Goal: Transaction & Acquisition: Purchase product/service

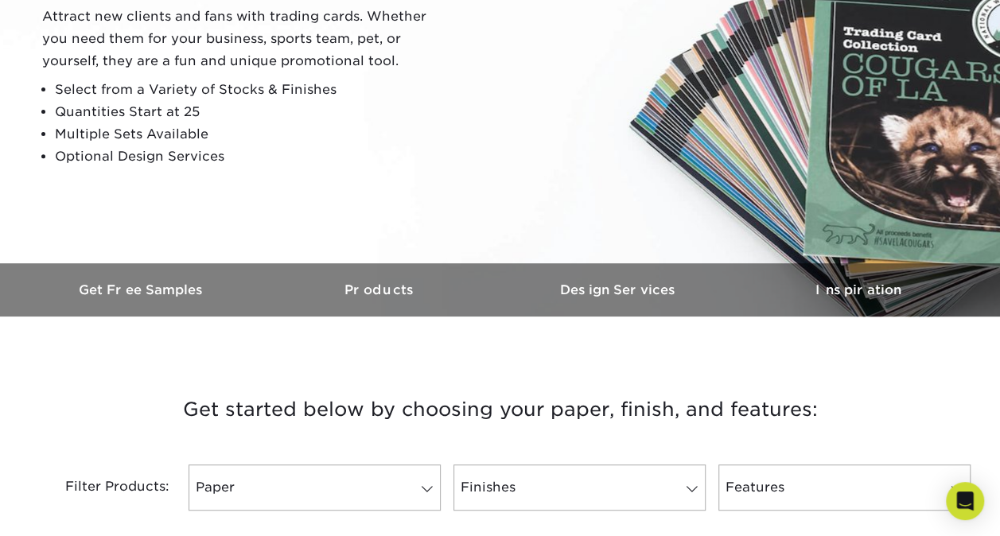
scroll to position [265, 0]
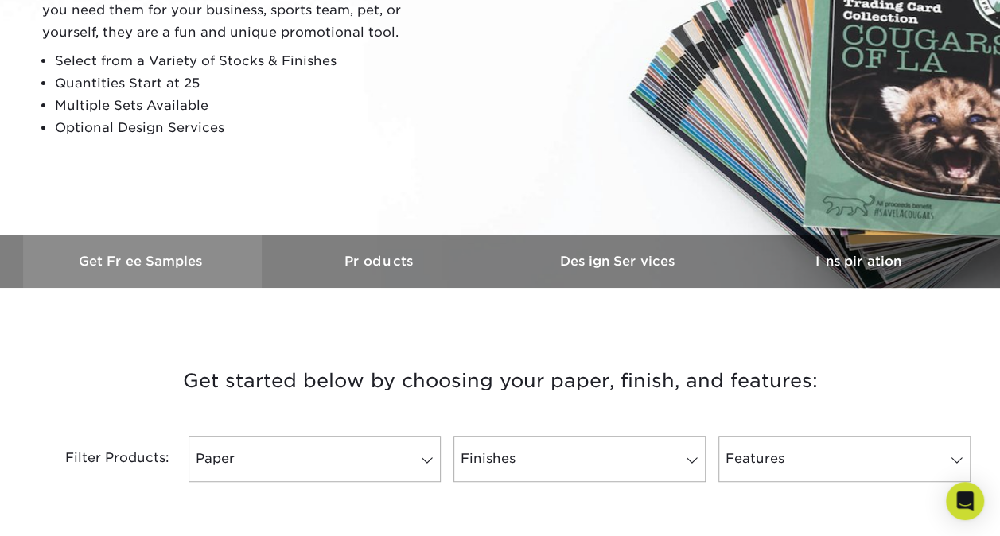
click at [172, 260] on h3 "Get Free Samples" at bounding box center [142, 261] width 239 height 15
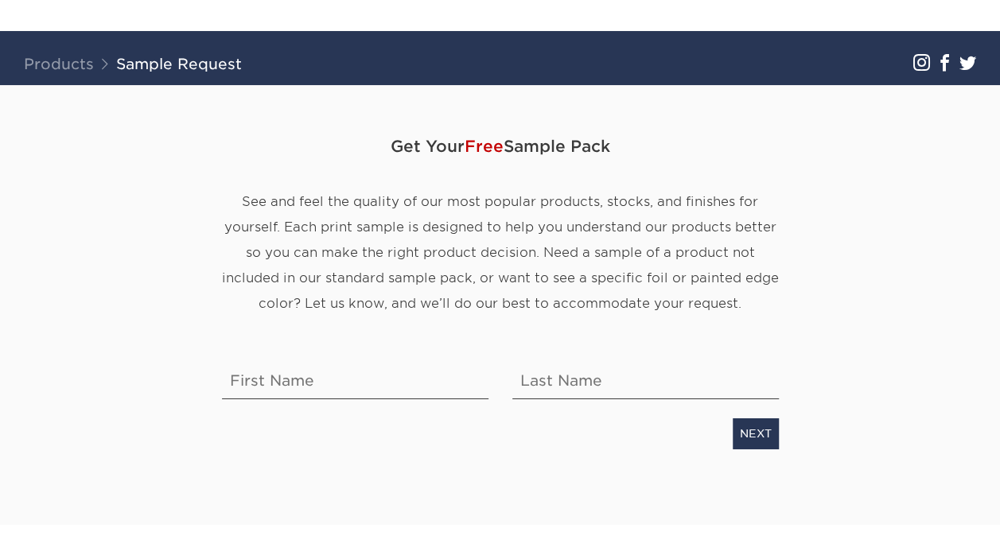
scroll to position [82, 0]
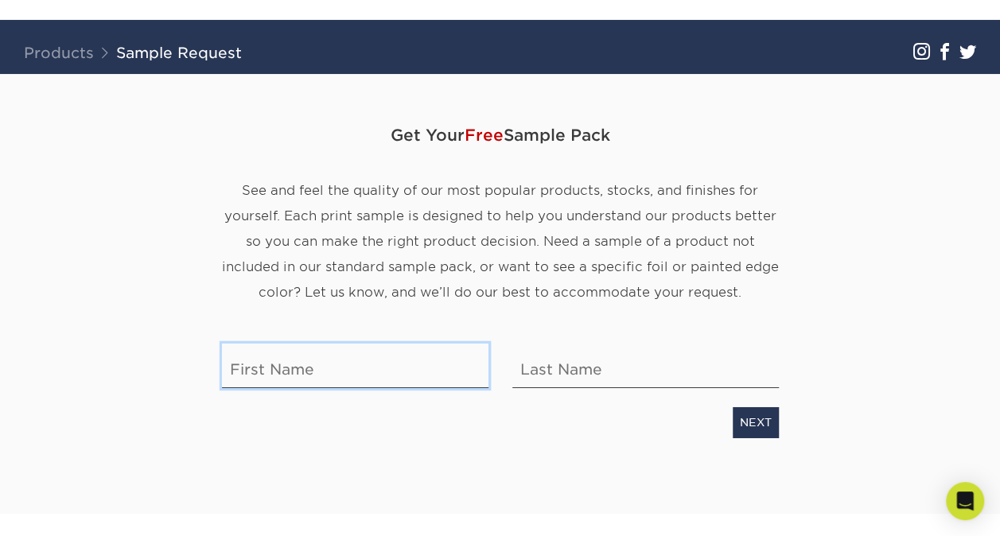
click at [300, 366] on input "text" at bounding box center [355, 366] width 267 height 45
type input "Danielle"
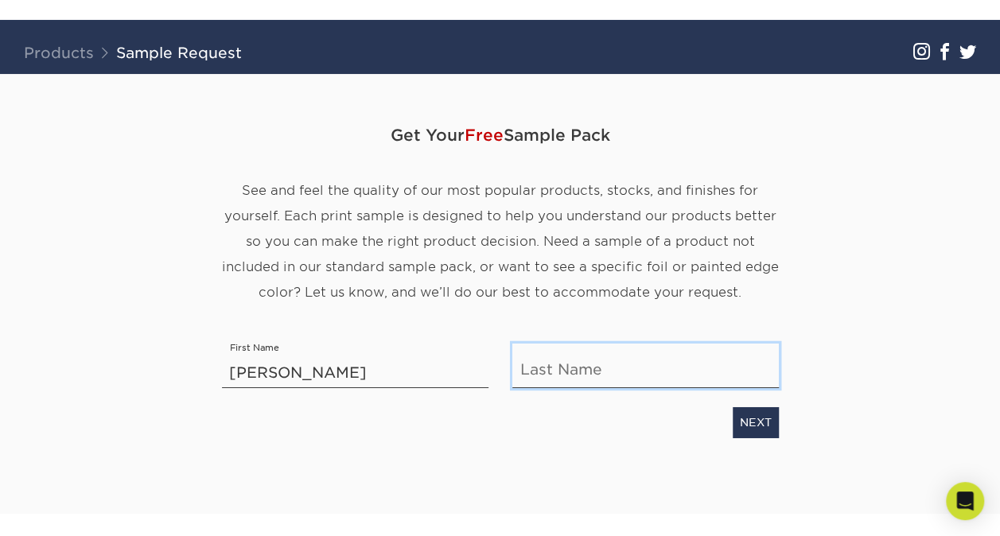
type input "Gatsos"
click at [759, 423] on link "NEXT" at bounding box center [756, 422] width 46 height 30
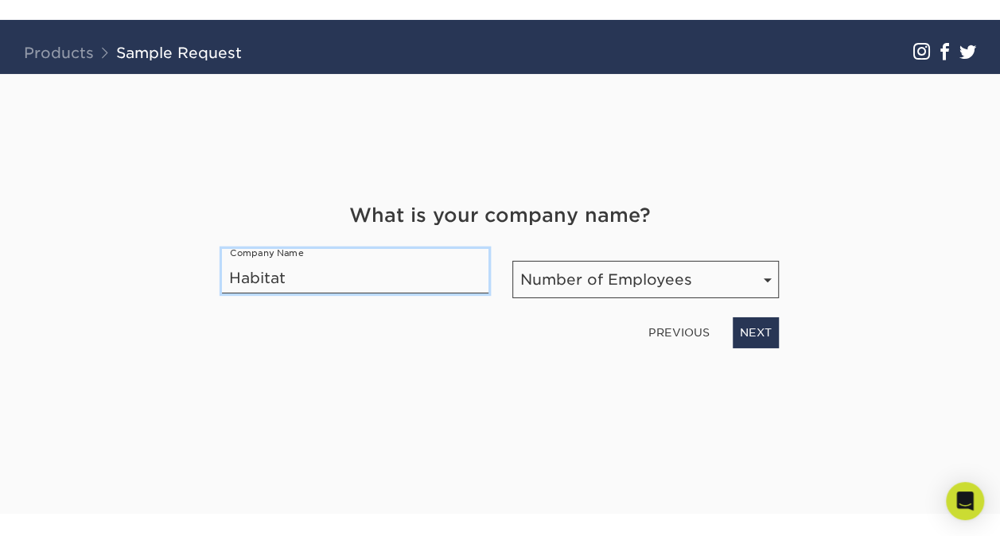
type input "Habitat Health"
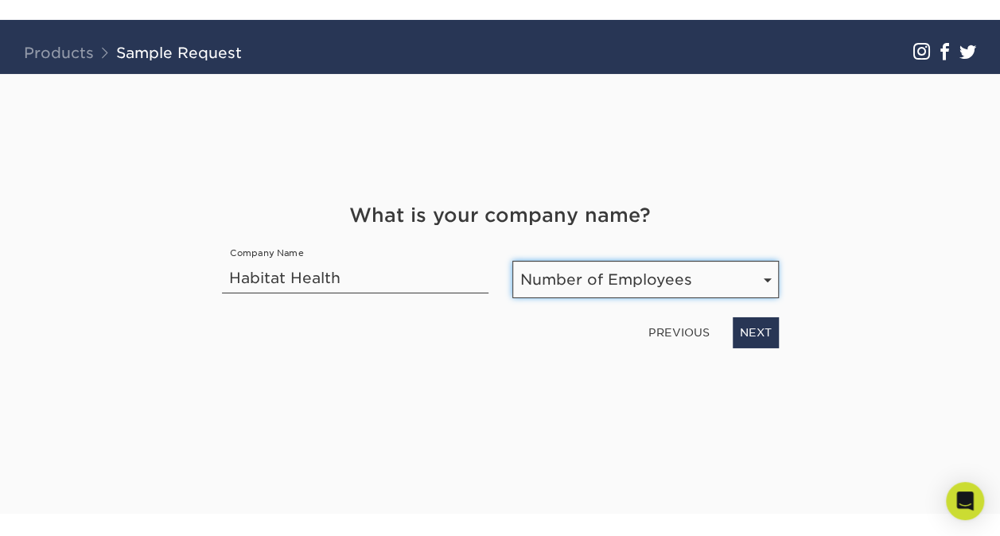
click at [652, 277] on select "Number of Employees Self-employed 1-10 employees 11-50 employees 51-200 employe…" at bounding box center [646, 279] width 267 height 37
select select "51-200"
click at [513, 261] on select "Number of Employees Self-employed 1-10 employees 11-50 employees 51-200 employe…" at bounding box center [646, 279] width 267 height 37
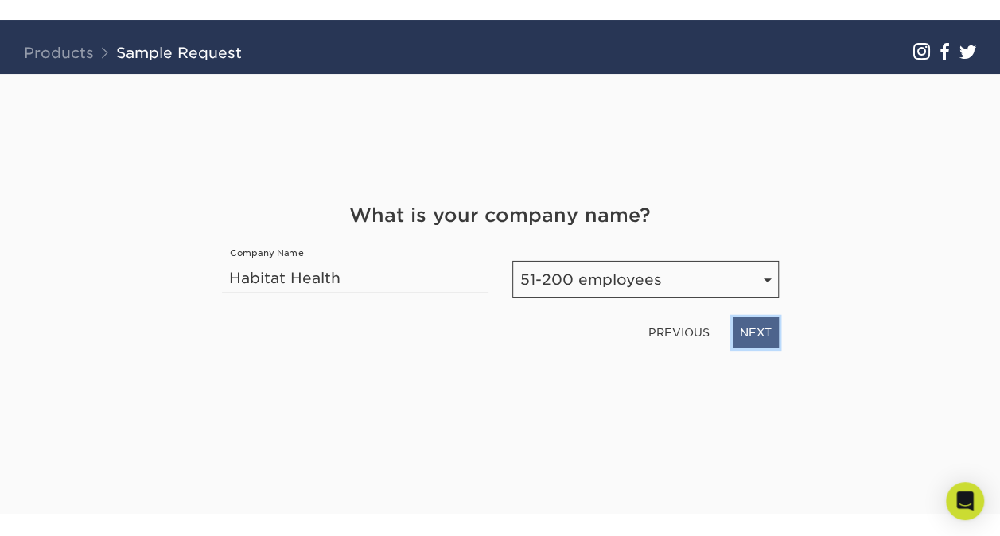
click at [753, 328] on link "NEXT" at bounding box center [756, 333] width 46 height 30
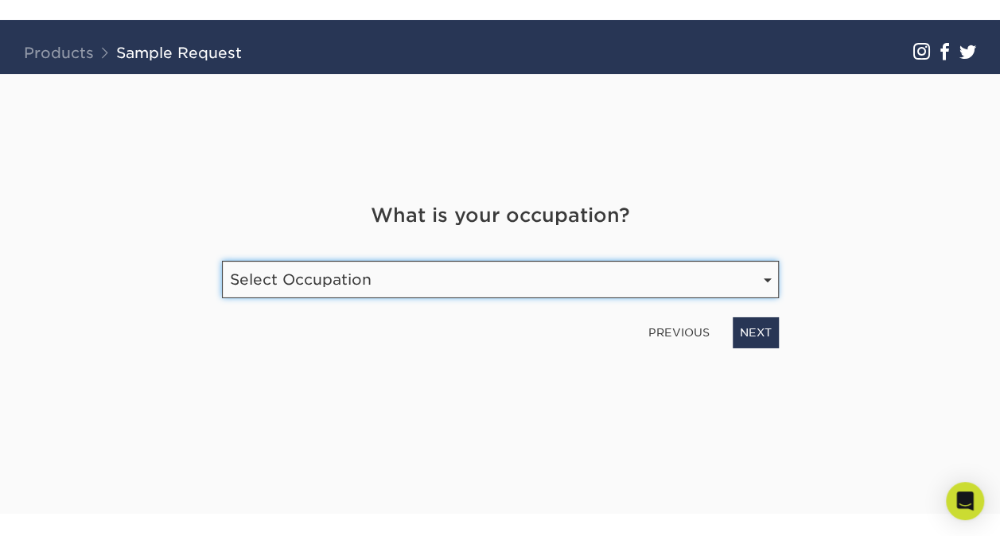
click at [750, 276] on select "Select Occupation Agency Automotive Blogger Cleaning Services Construction Educ…" at bounding box center [500, 279] width 557 height 37
select select "Marketing"
click at [222, 261] on select "Select Occupation Agency Automotive Blogger Cleaning Services Construction Educ…" at bounding box center [500, 279] width 557 height 37
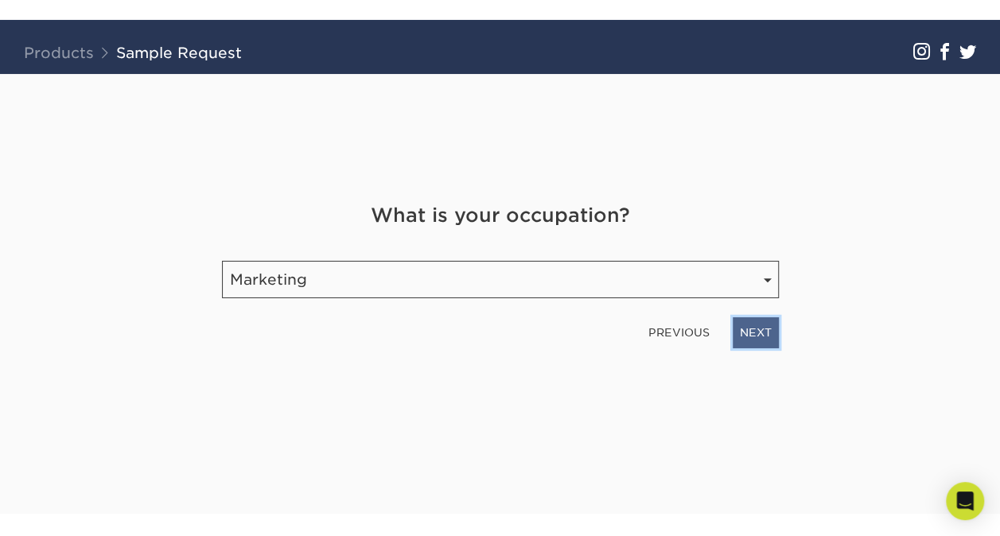
click at [745, 341] on link "NEXT" at bounding box center [756, 333] width 46 height 30
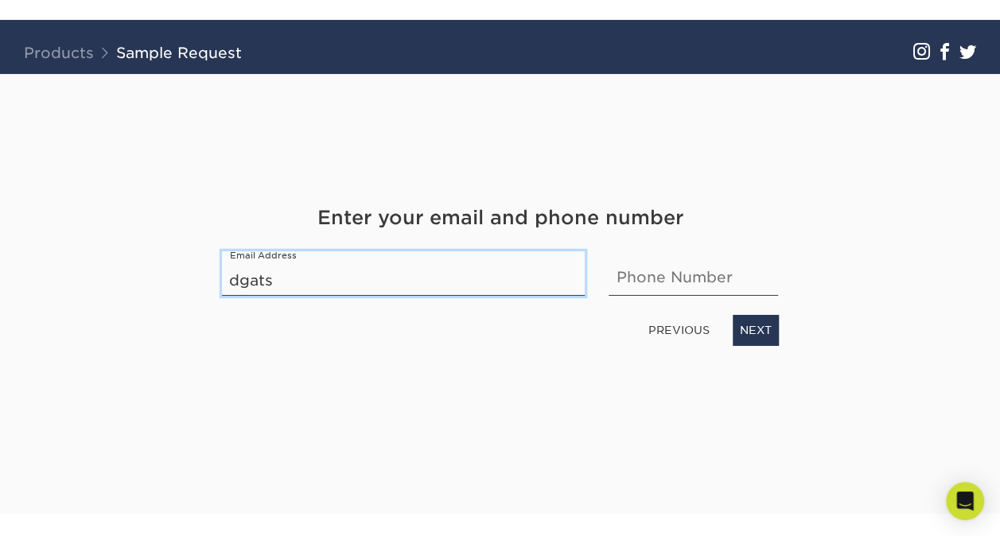
type input "dgatsos@habitathealth.com"
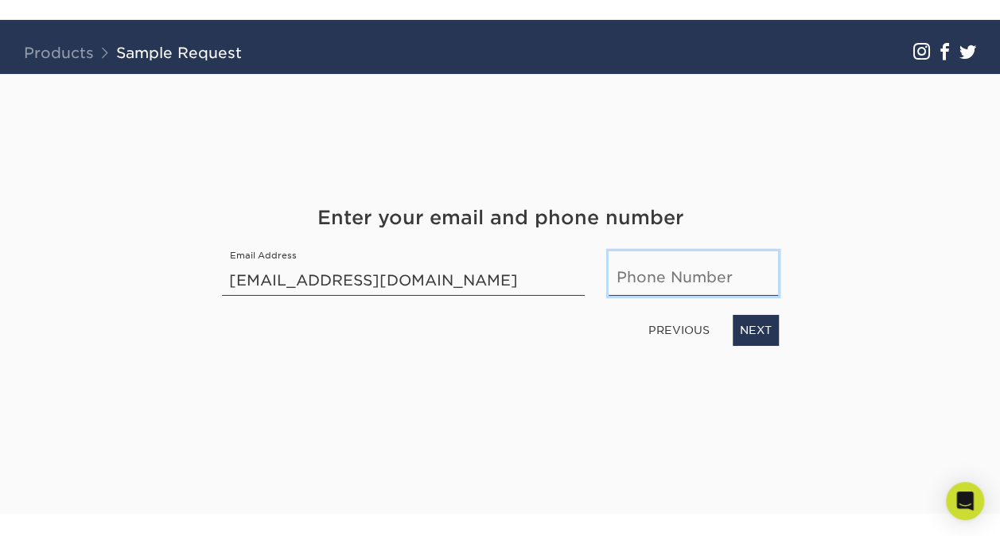
type input "2532322879"
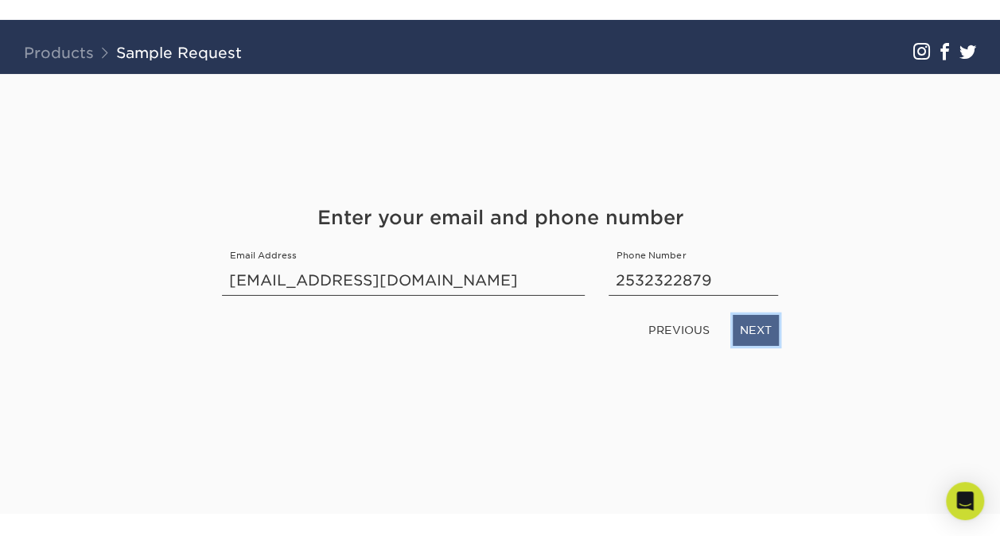
click at [757, 325] on link "NEXT" at bounding box center [756, 330] width 46 height 30
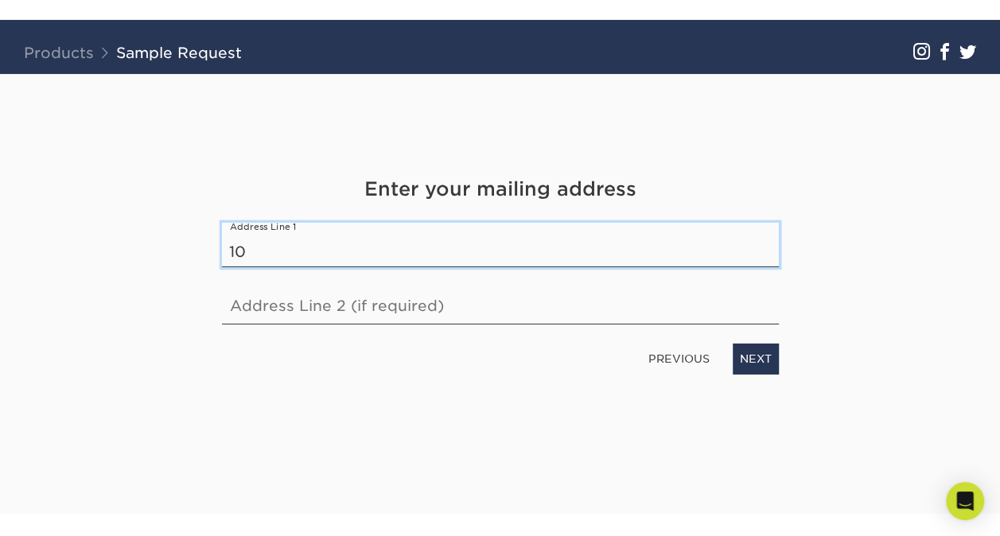
type input "10306 SE 230th pl"
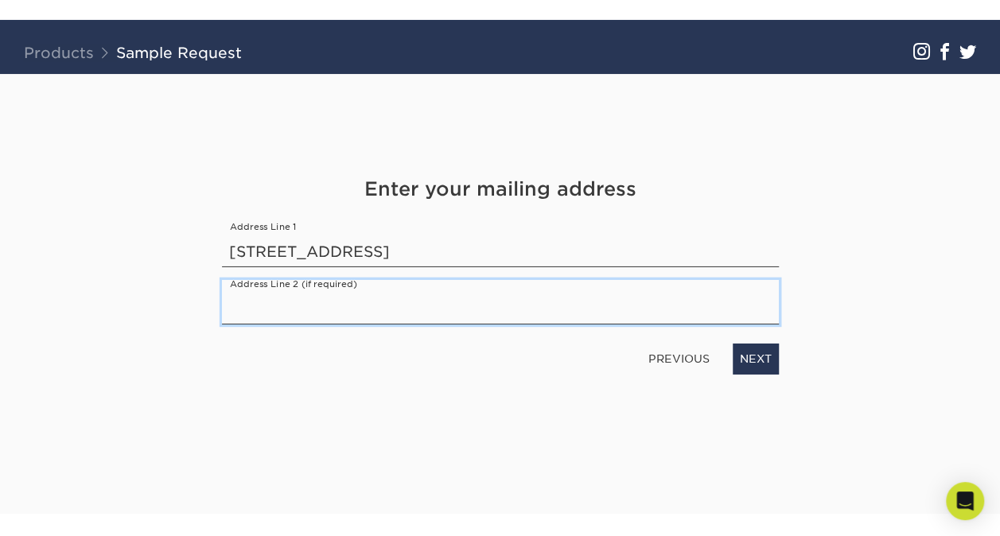
click at [407, 299] on input "text" at bounding box center [500, 302] width 557 height 45
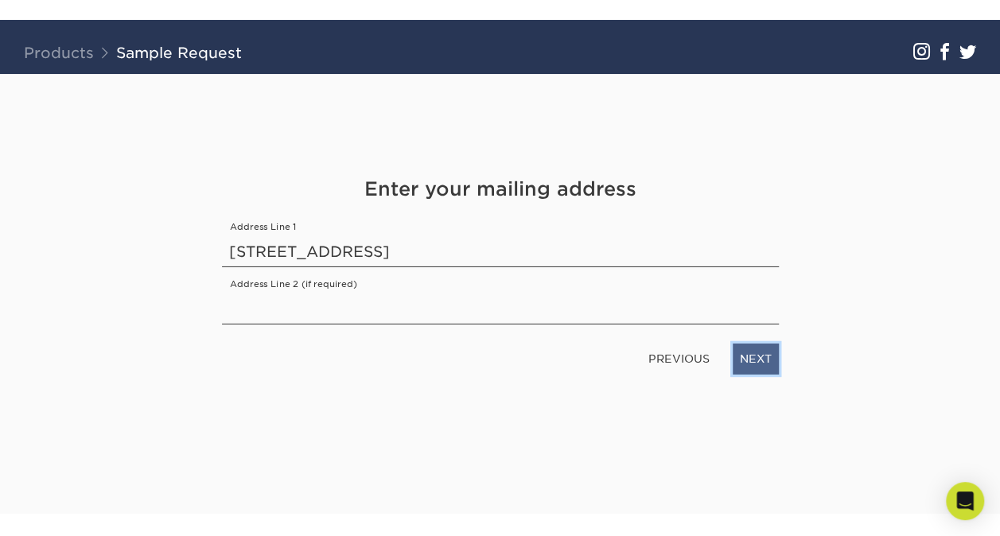
click at [736, 363] on link "NEXT" at bounding box center [756, 359] width 46 height 30
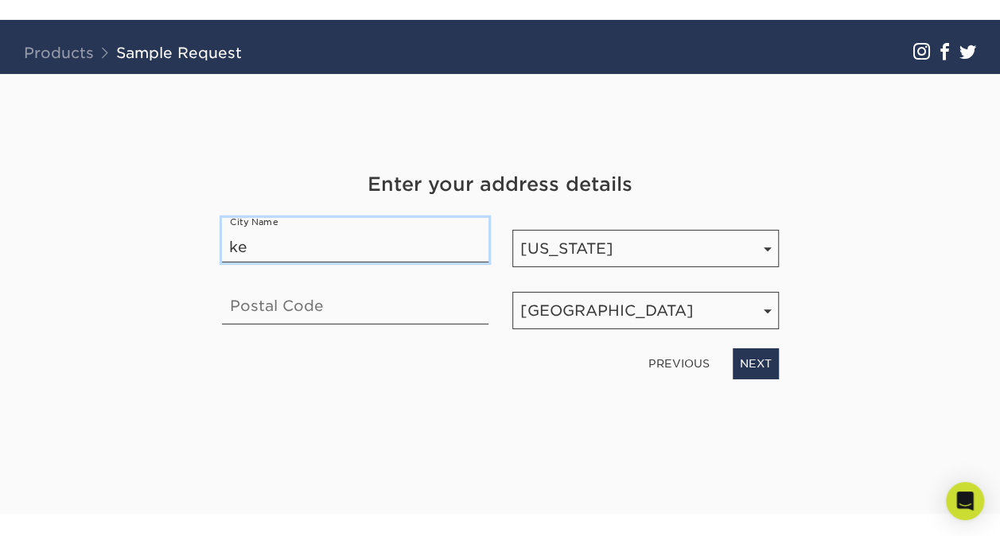
type input "KENT"
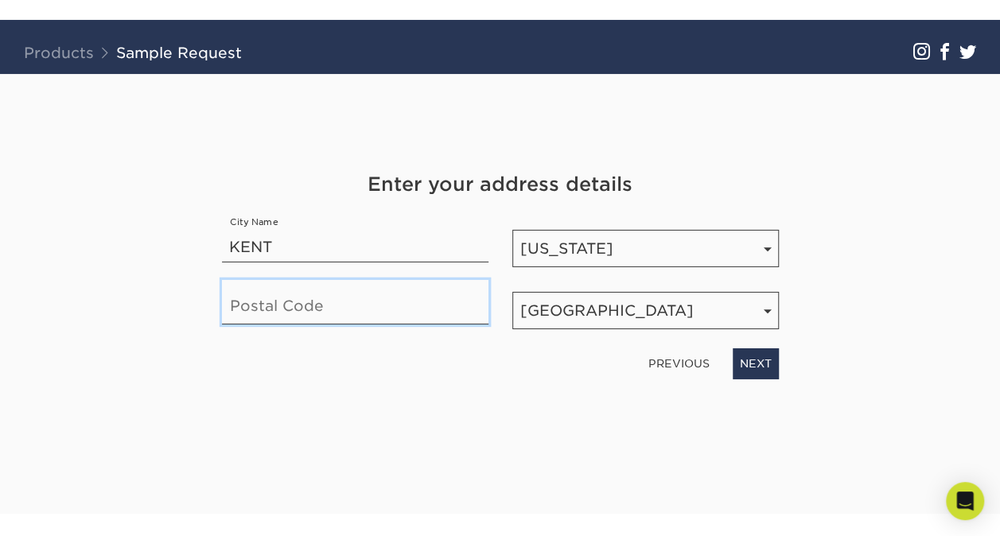
type input "98031-3233"
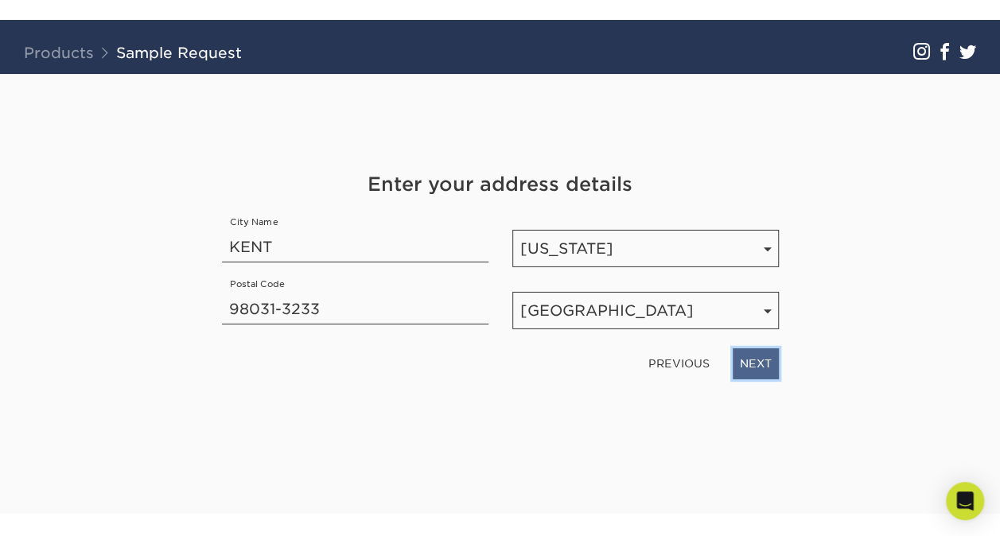
click at [758, 355] on link "NEXT" at bounding box center [756, 364] width 46 height 30
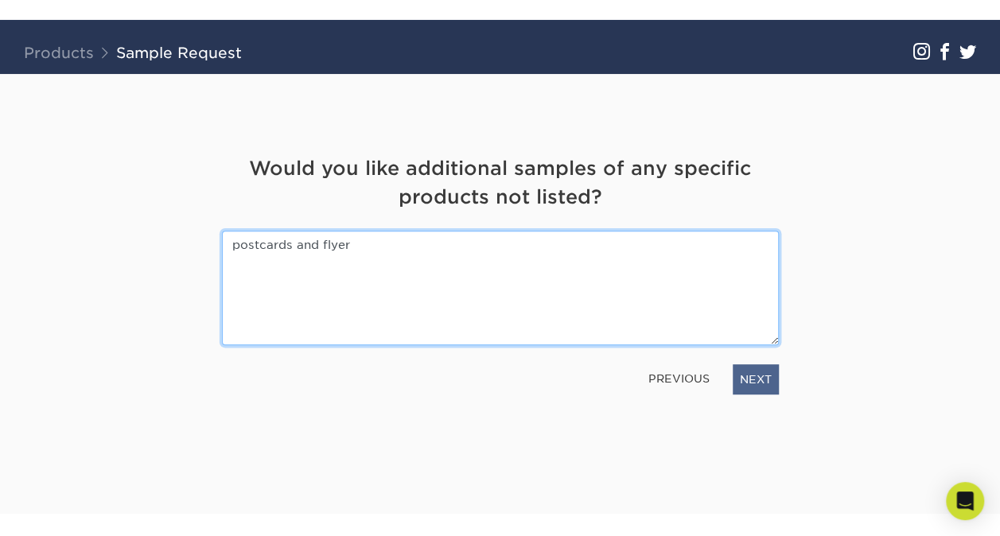
type textarea "postcards and flyer"
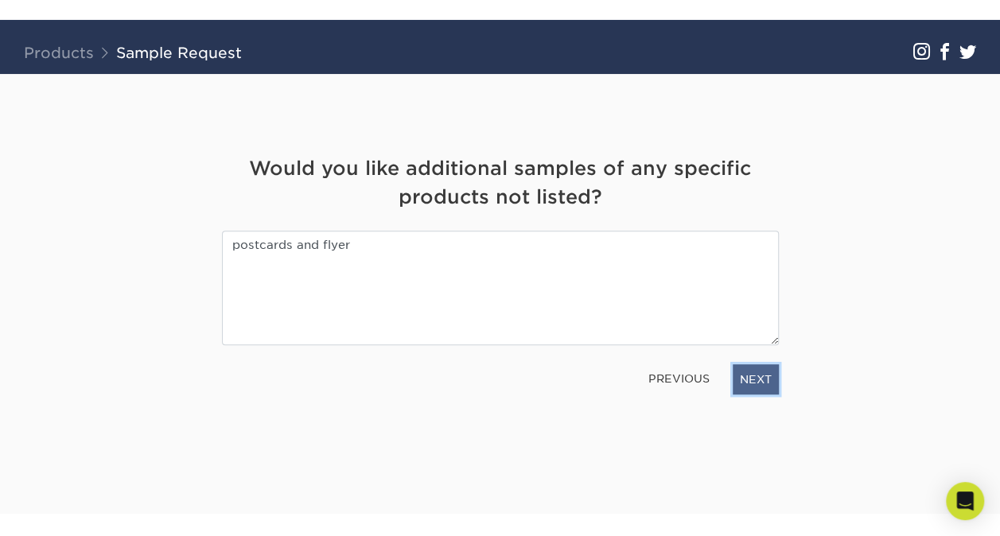
click at [748, 384] on link "NEXT" at bounding box center [756, 380] width 46 height 30
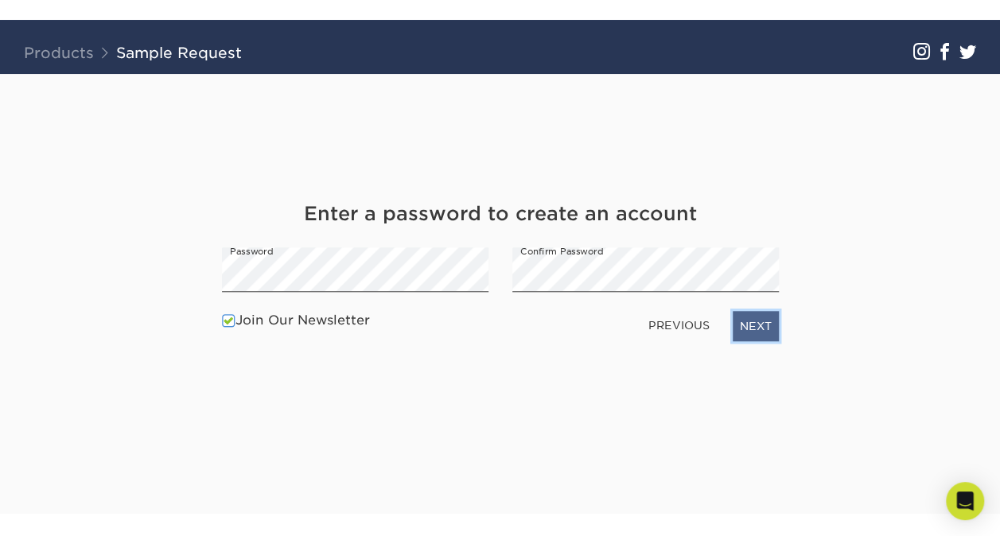
click at [754, 333] on link "NEXT" at bounding box center [756, 326] width 46 height 30
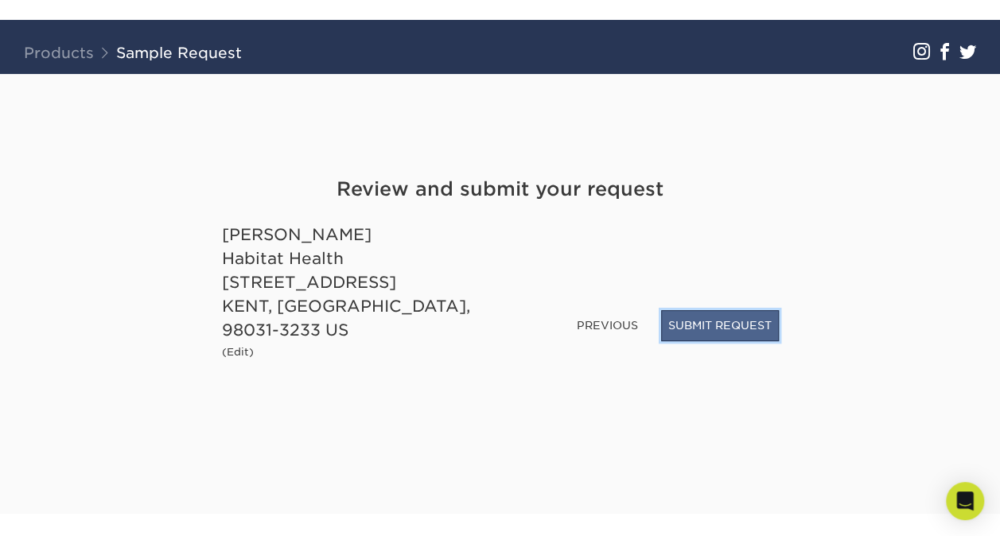
click at [711, 330] on button "SUBMIT REQUEST" at bounding box center [720, 325] width 118 height 30
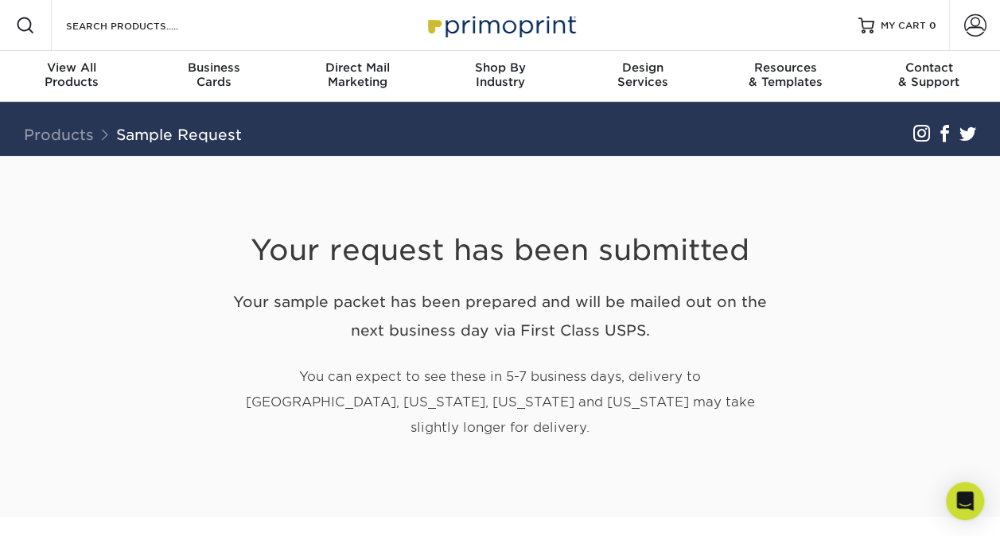
drag, startPoint x: 809, startPoint y: 186, endPoint x: 747, endPoint y: 209, distance: 66.0
click at [747, 209] on div "Your request has been submitted Your sample packet has been prepared and will b…" at bounding box center [500, 337] width 931 height 362
click at [747, 209] on h1 "Your request has been submitted" at bounding box center [500, 231] width 557 height 74
click at [743, 199] on h1 "Your request has been submitted" at bounding box center [500, 231] width 557 height 74
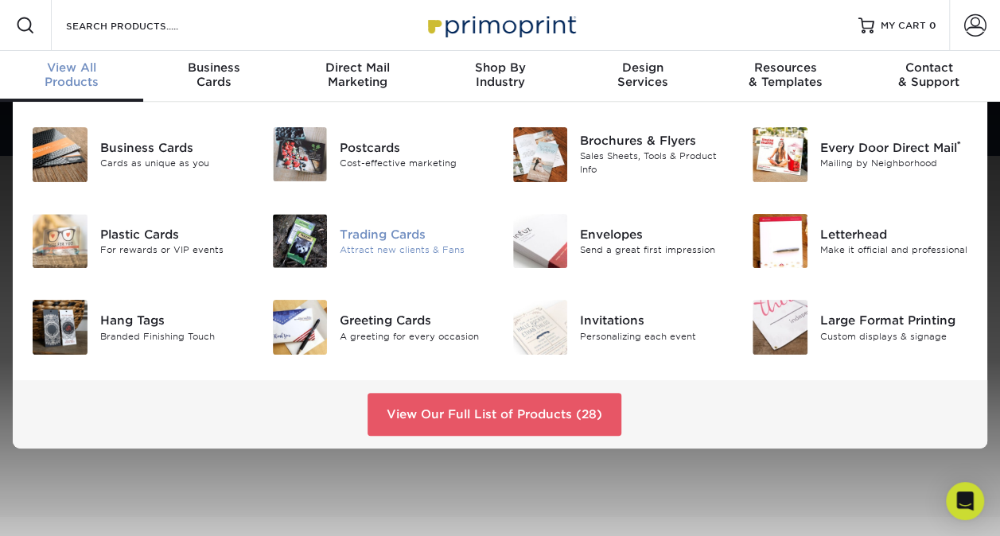
click at [312, 248] on img at bounding box center [300, 241] width 55 height 55
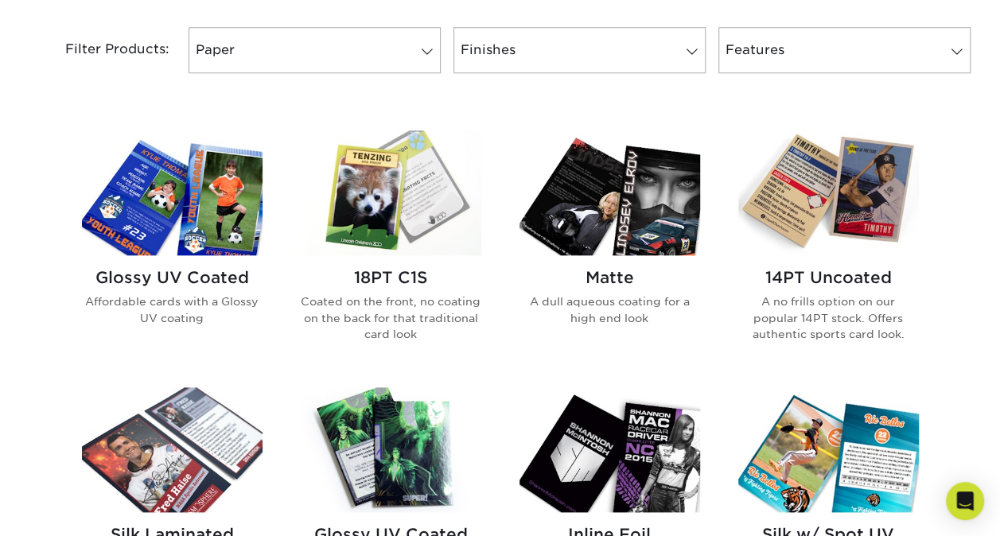
scroll to position [675, 0]
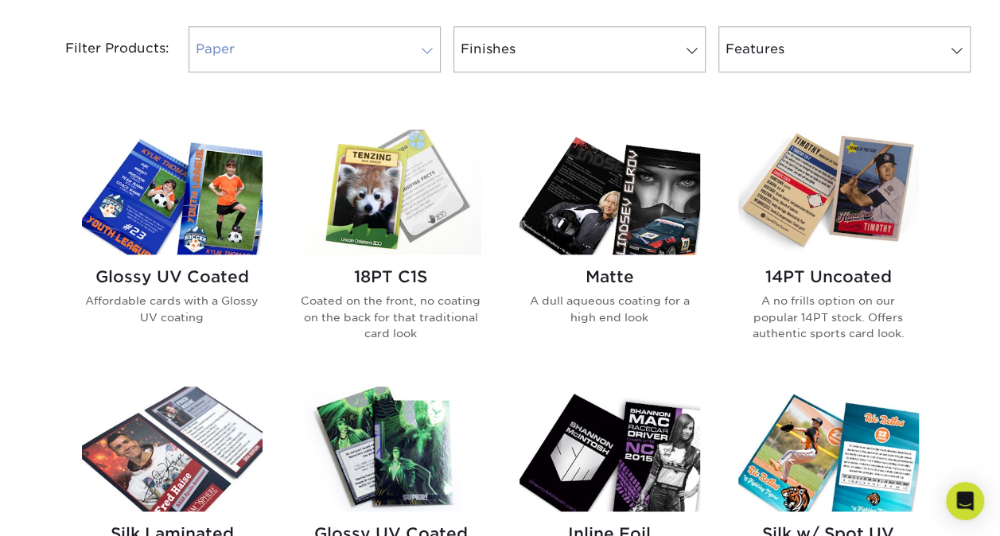
click at [353, 53] on link "Paper" at bounding box center [315, 49] width 252 height 46
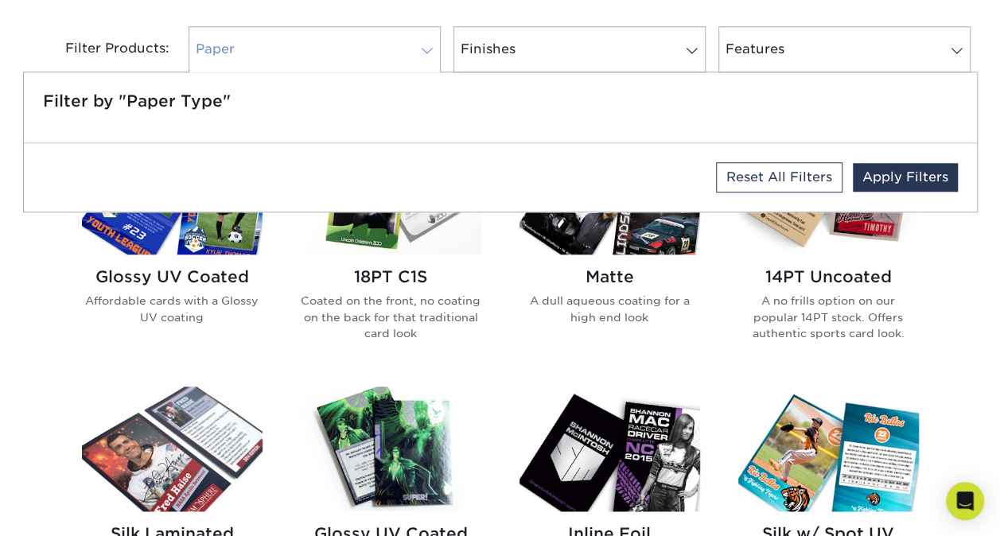
click at [353, 53] on link "Paper" at bounding box center [315, 49] width 252 height 46
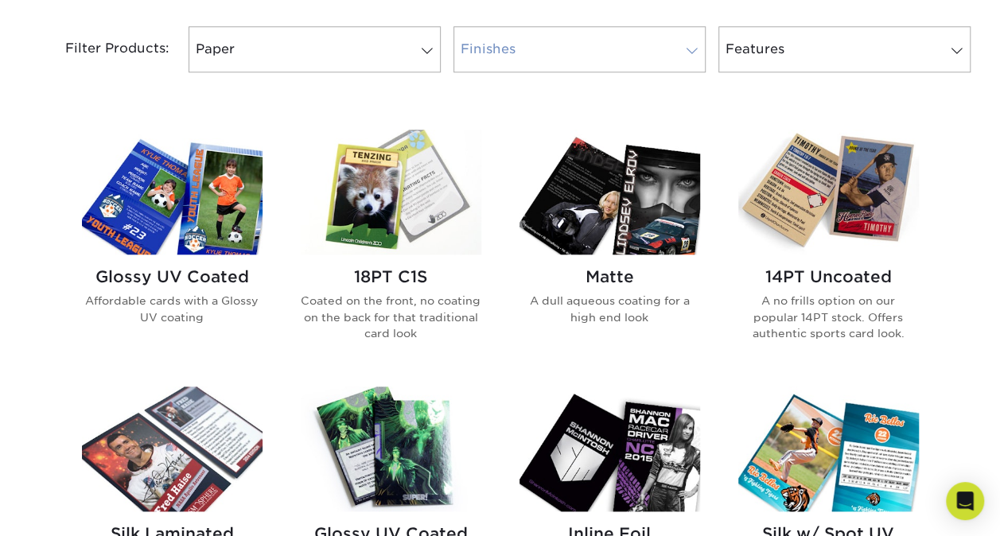
click at [503, 53] on link "Finishes" at bounding box center [580, 49] width 252 height 46
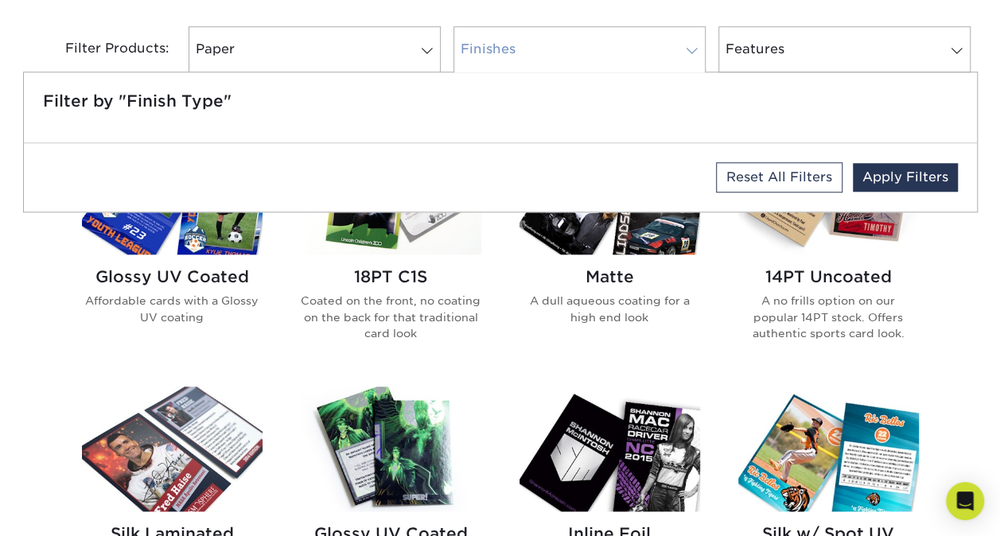
click at [503, 53] on link "Finishes" at bounding box center [580, 49] width 252 height 46
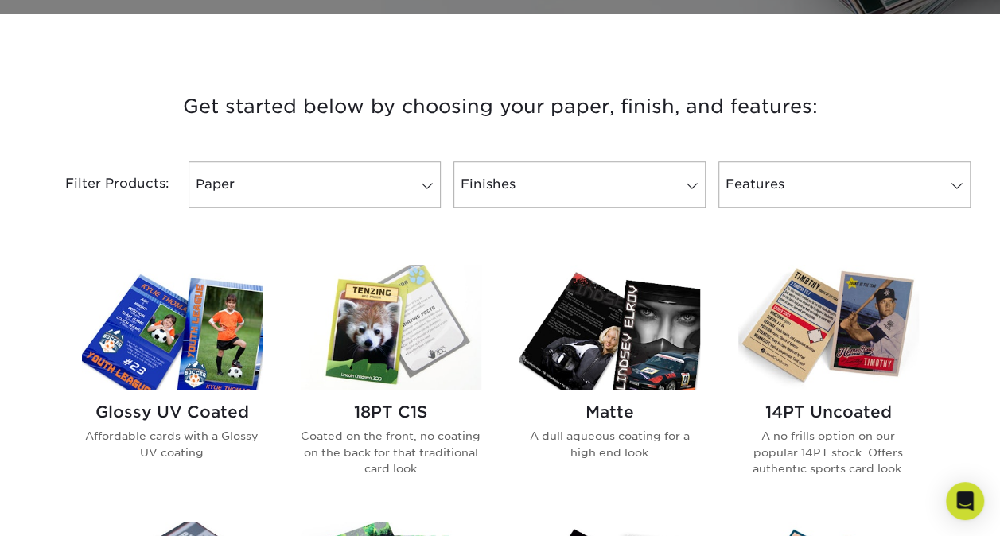
scroll to position [536, 0]
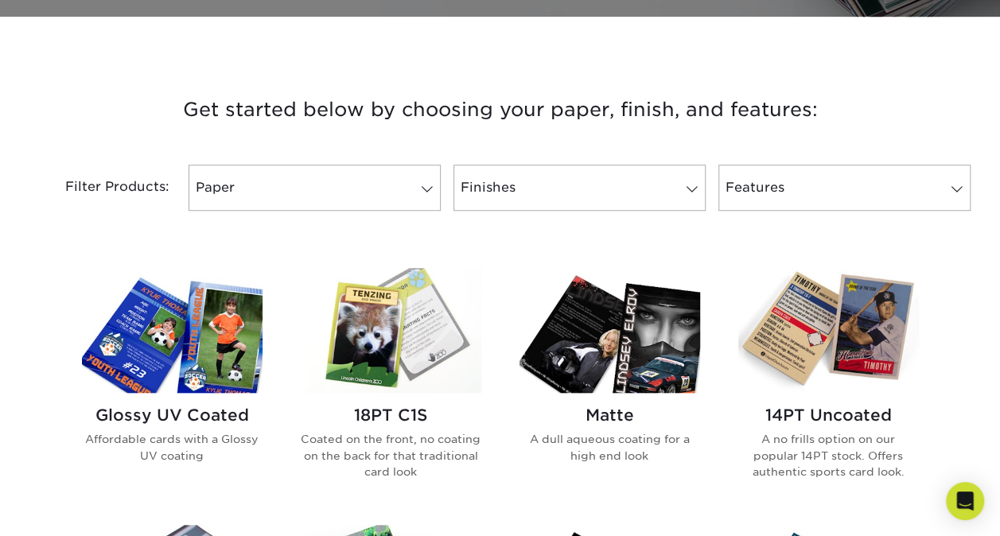
click at [407, 333] on img at bounding box center [391, 330] width 181 height 125
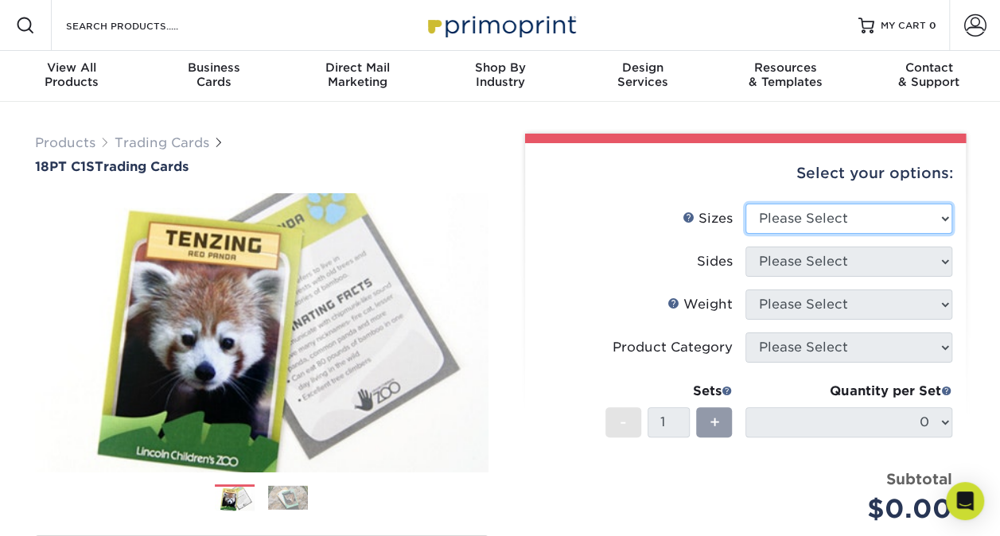
click at [845, 211] on select "Please Select 2.5" x 3.5"" at bounding box center [849, 219] width 207 height 30
select select "2.50x3.50"
click at [746, 204] on select "Please Select 2.5" x 3.5"" at bounding box center [849, 219] width 207 height 30
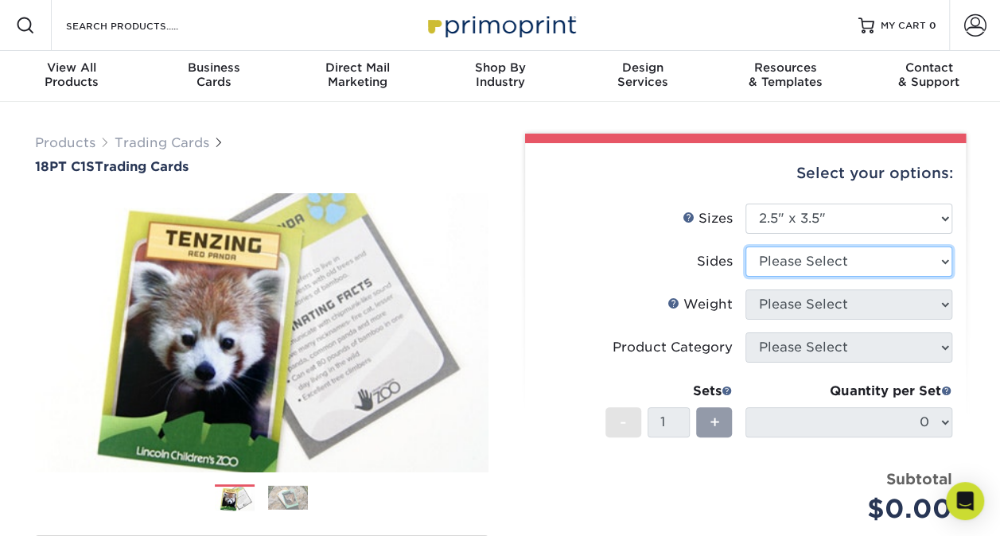
click at [815, 259] on select "Please Select Print Both Sides Print Front Only" at bounding box center [849, 262] width 207 height 30
select select "13abbda7-1d64-4f25-8bb2-c179b224825d"
click at [746, 247] on select "Please Select Print Both Sides Print Front Only" at bounding box center [849, 262] width 207 height 30
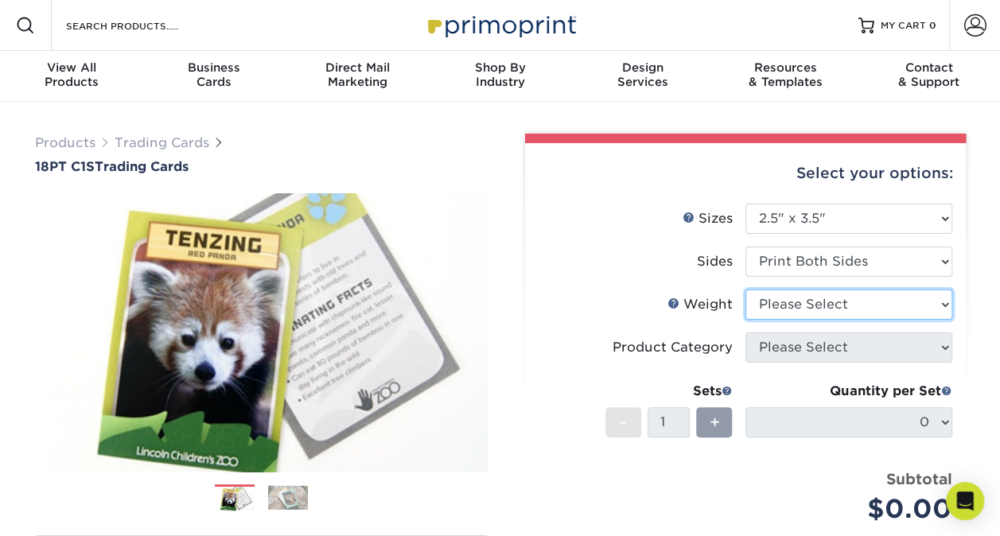
click at [804, 304] on select "Please Select 18PT C1S" at bounding box center [849, 305] width 207 height 30
select select "18PTC1S"
click at [746, 290] on select "Please Select 18PT C1S" at bounding box center [849, 305] width 207 height 30
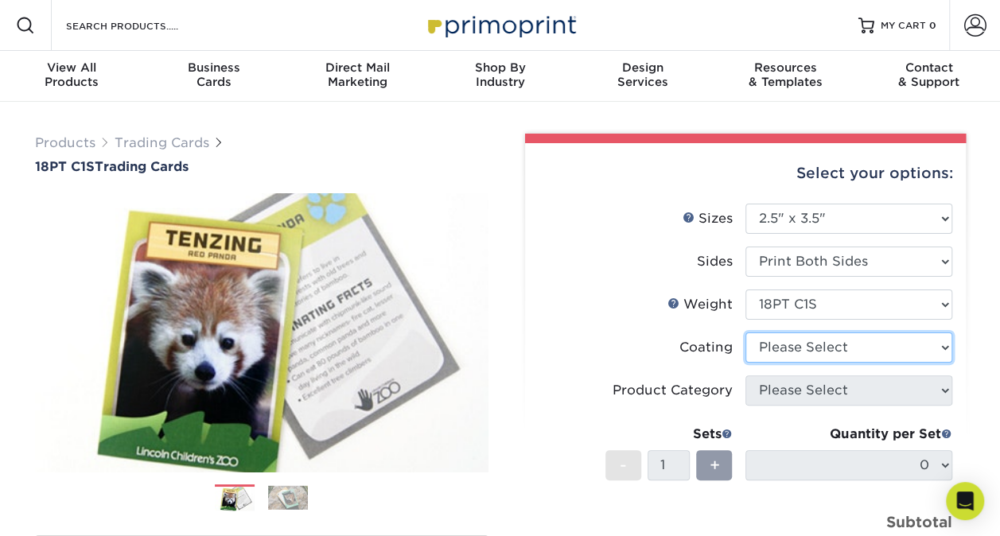
click at [794, 336] on select at bounding box center [849, 348] width 207 height 30
select select "3e7618de-abca-4bda-9f97-8b9129e913d8"
click at [746, 333] on select at bounding box center [849, 348] width 207 height 30
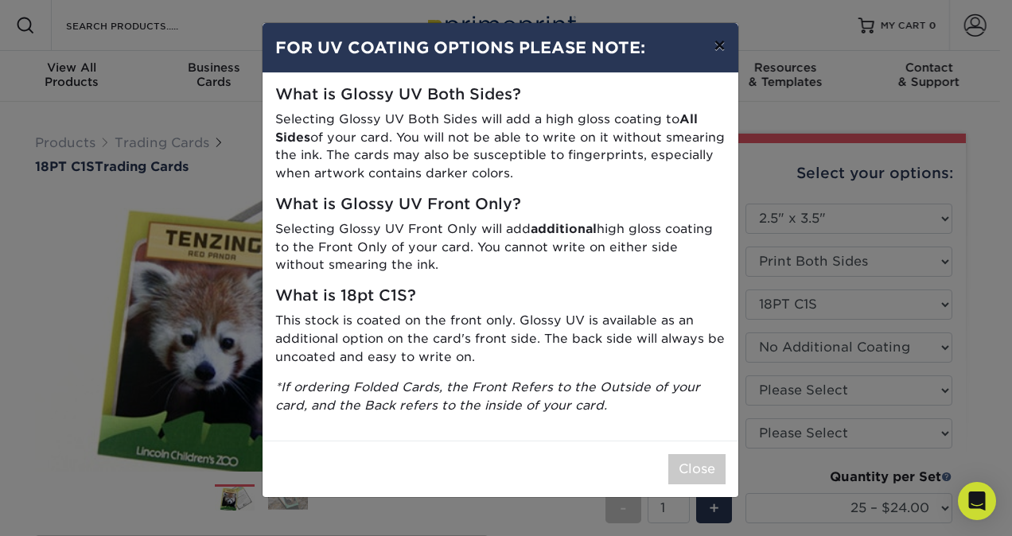
click at [714, 37] on button "×" at bounding box center [719, 45] width 37 height 45
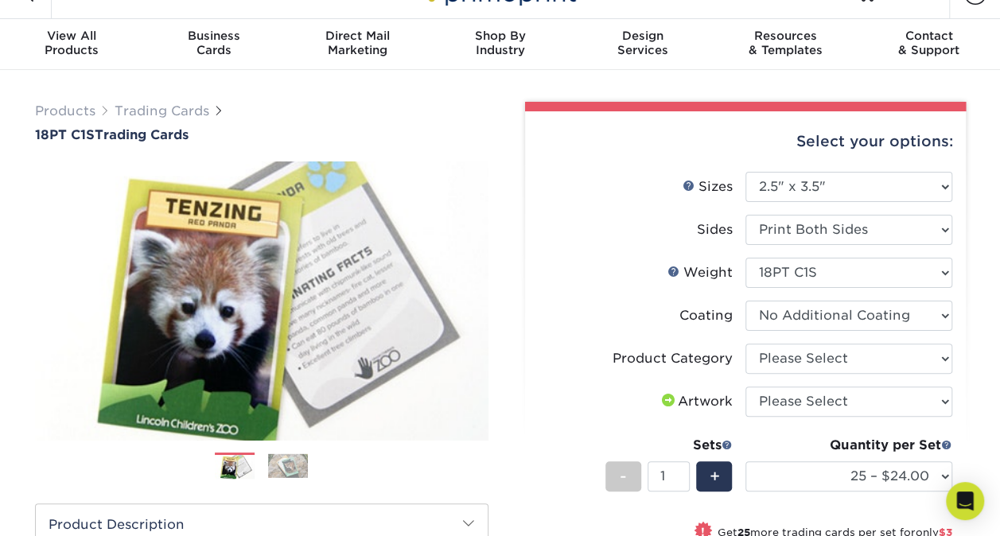
scroll to position [33, 0]
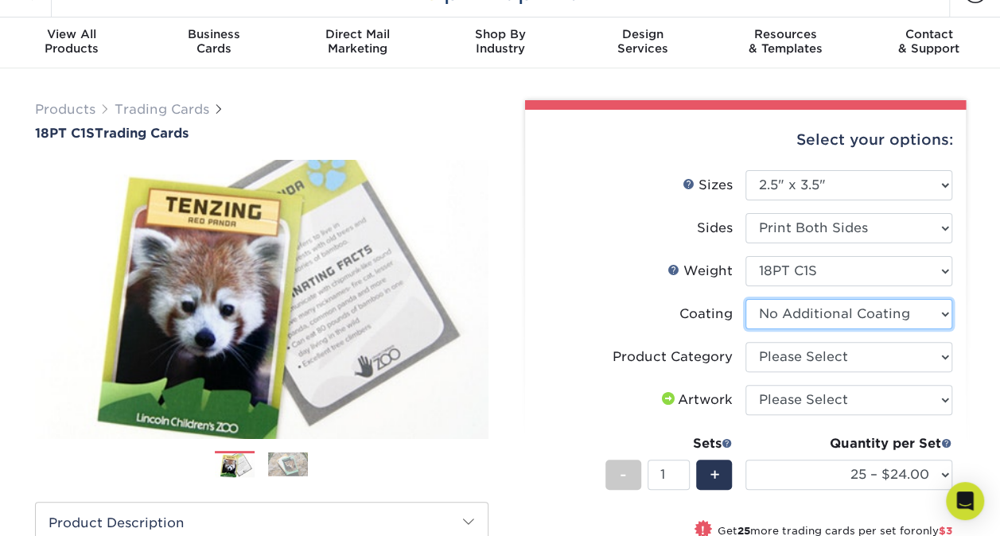
click at [811, 302] on select at bounding box center [849, 314] width 207 height 30
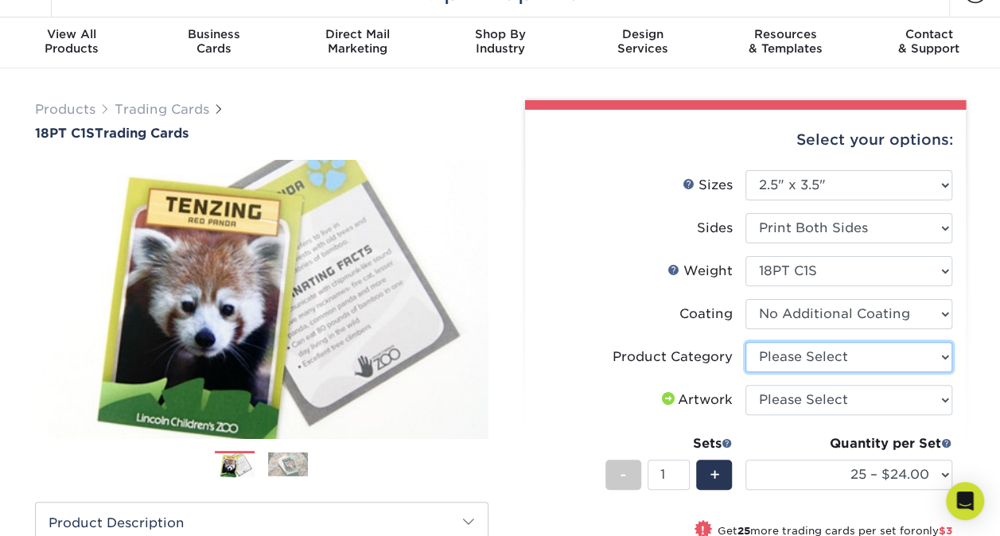
click at [789, 367] on select "Please Select Trading Cards" at bounding box center [849, 357] width 207 height 30
select select "c2f9bce9-36c2-409d-b101-c29d9d031e18"
click at [746, 342] on select "Please Select Trading Cards" at bounding box center [849, 357] width 207 height 30
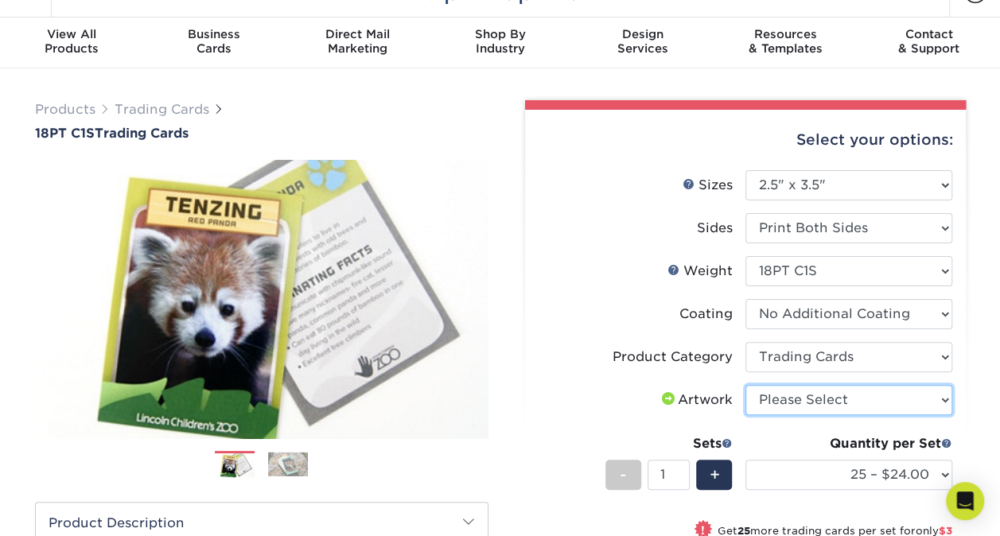
click at [789, 400] on select "Please Select I will upload files I need a design - $100" at bounding box center [849, 400] width 207 height 30
select select "upload"
click at [746, 385] on select "Please Select I will upload files I need a design - $100" at bounding box center [849, 400] width 207 height 30
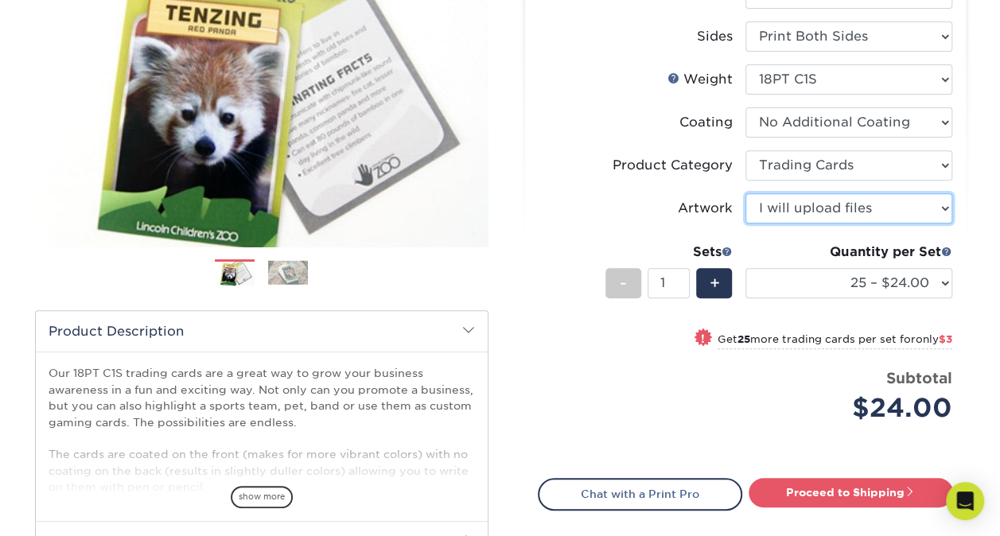
scroll to position [226, 0]
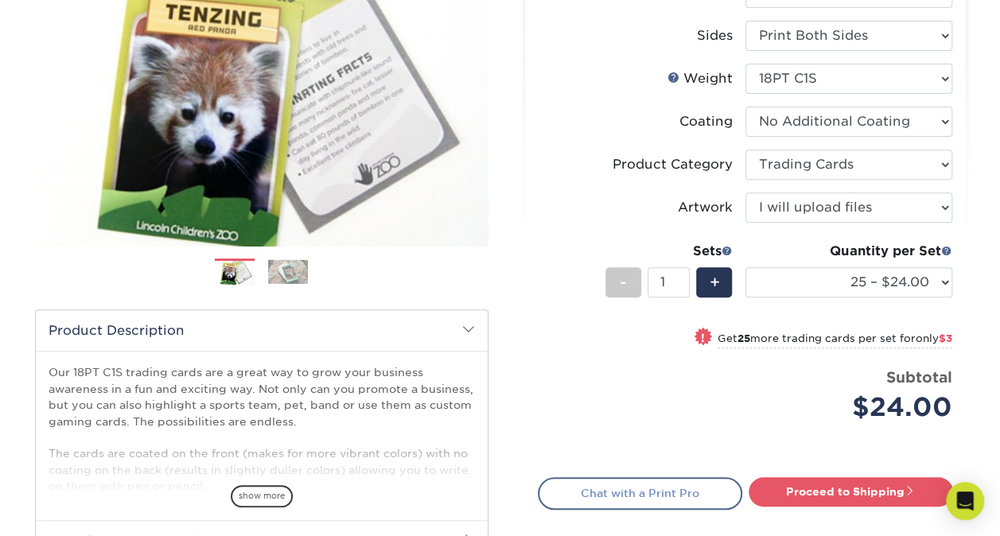
click at [680, 490] on link "Chat with a Print Pro" at bounding box center [640, 494] width 205 height 32
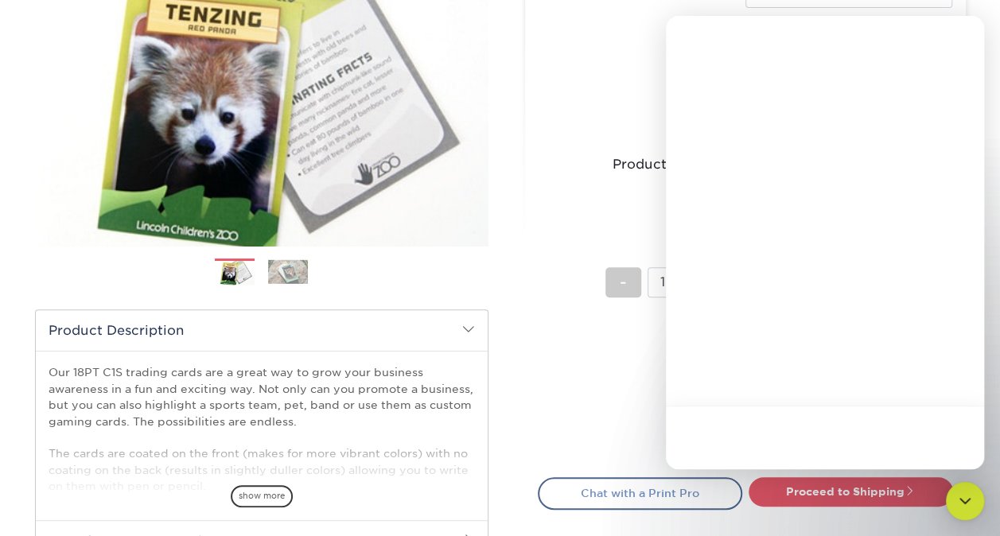
scroll to position [0, 0]
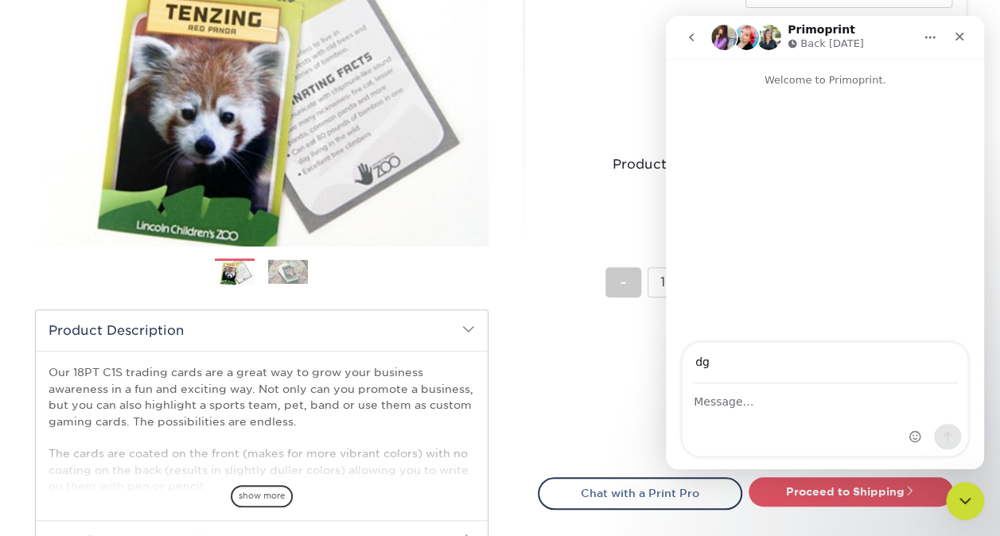
type input "dgatsos@habitathealth.com"
click at [760, 419] on div "Intercom messenger" at bounding box center [825, 420] width 285 height 72
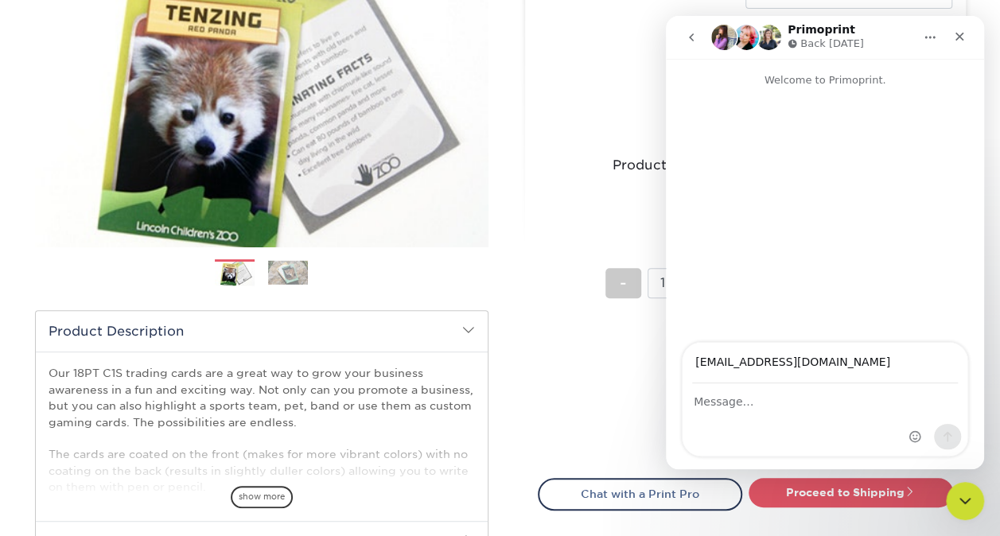
click at [738, 411] on div "Intercom messenger" at bounding box center [825, 420] width 285 height 72
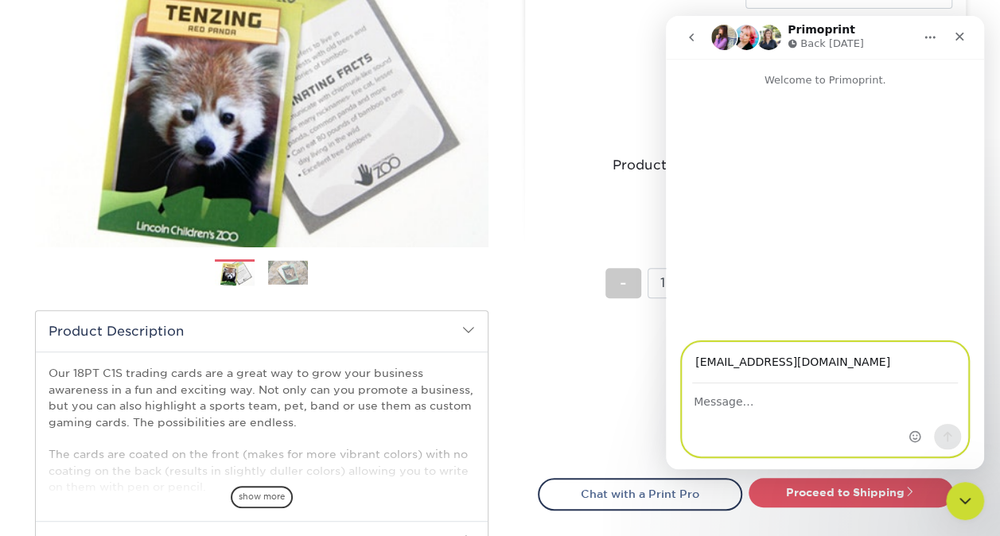
click at [719, 405] on textarea "Message…" at bounding box center [825, 397] width 285 height 27
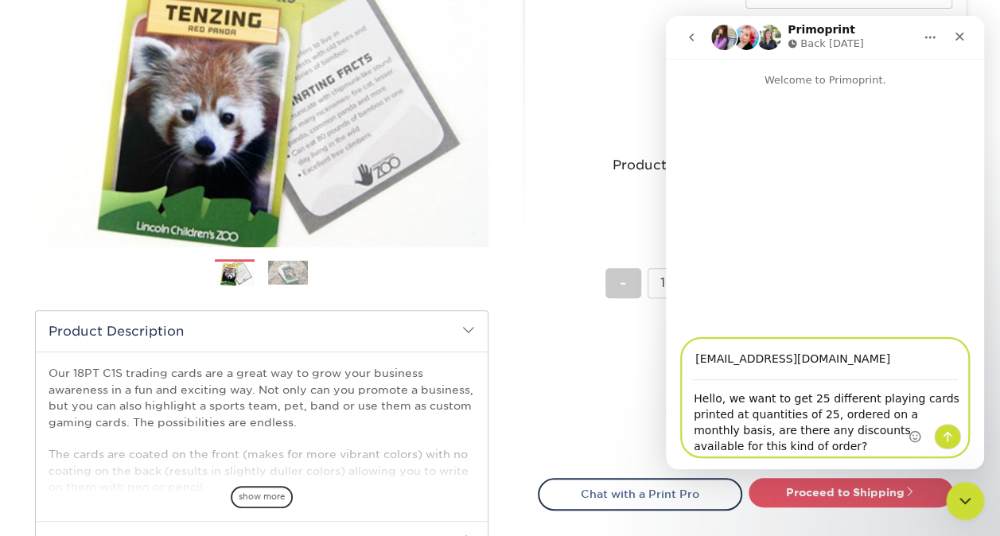
type textarea "Hello, we want to get 25 different playing cards printed at quantities of 25, o…"
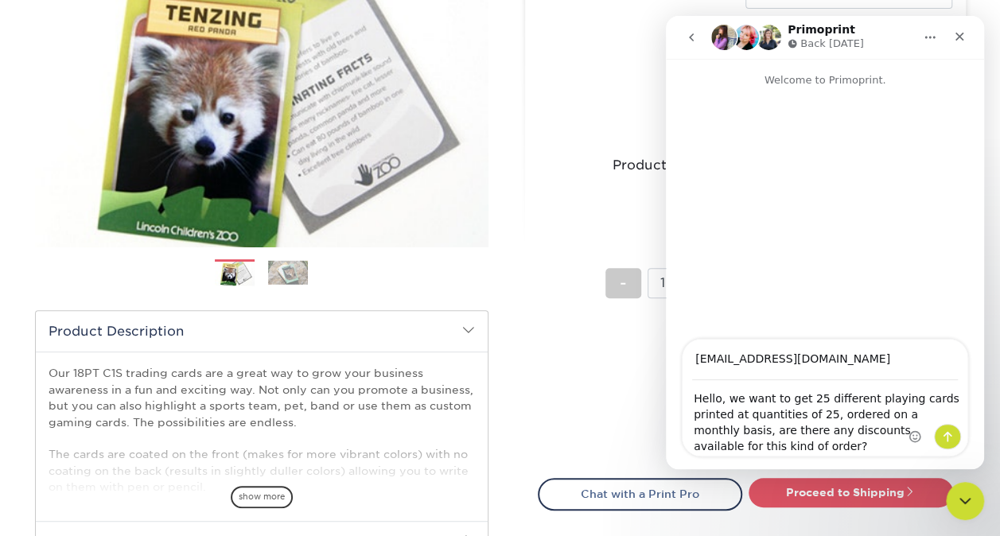
click at [555, 376] on div "Price per set $24.00" at bounding box center [642, 398] width 207 height 60
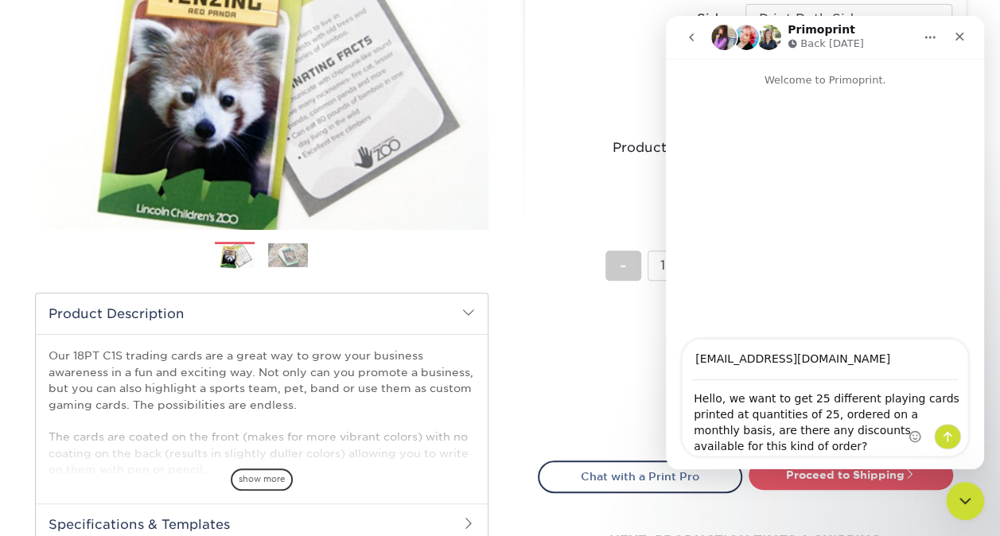
scroll to position [244, 0]
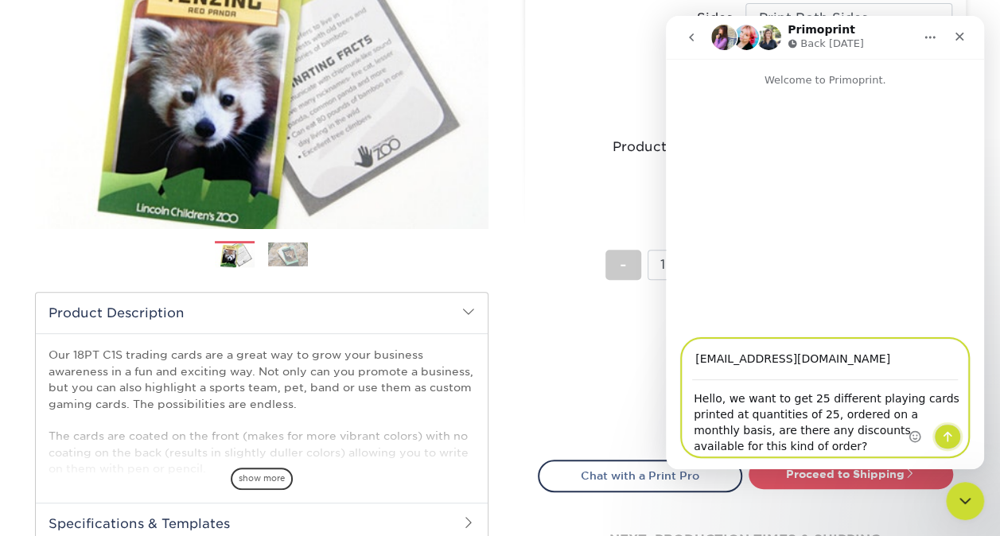
click at [950, 437] on icon "Send a message…" at bounding box center [948, 437] width 13 height 13
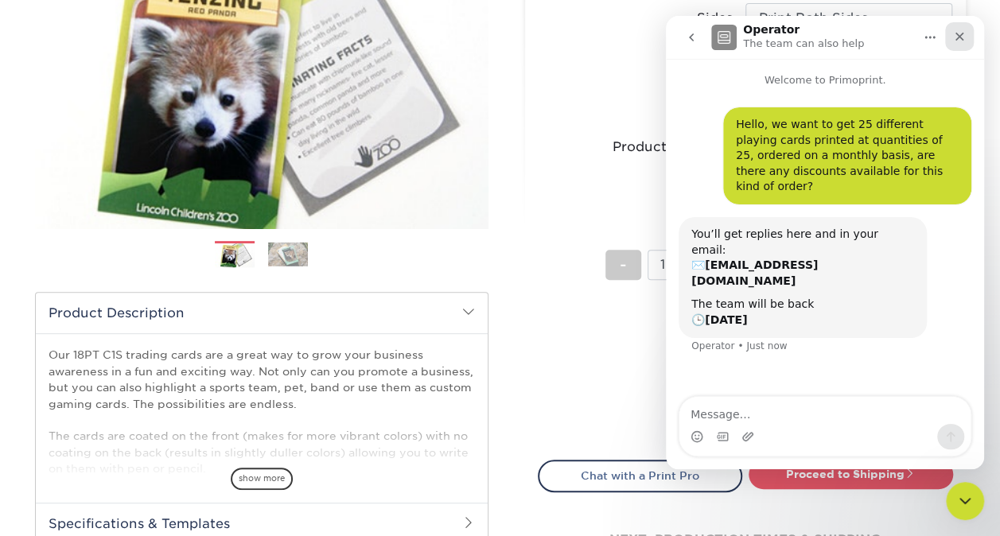
click at [955, 35] on icon "Close" at bounding box center [959, 36] width 13 height 13
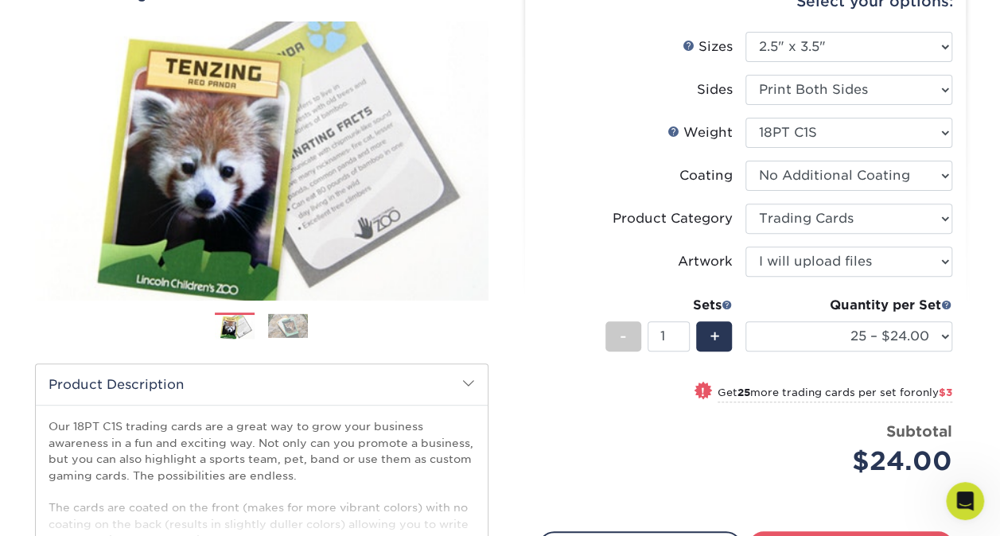
scroll to position [153, 0]
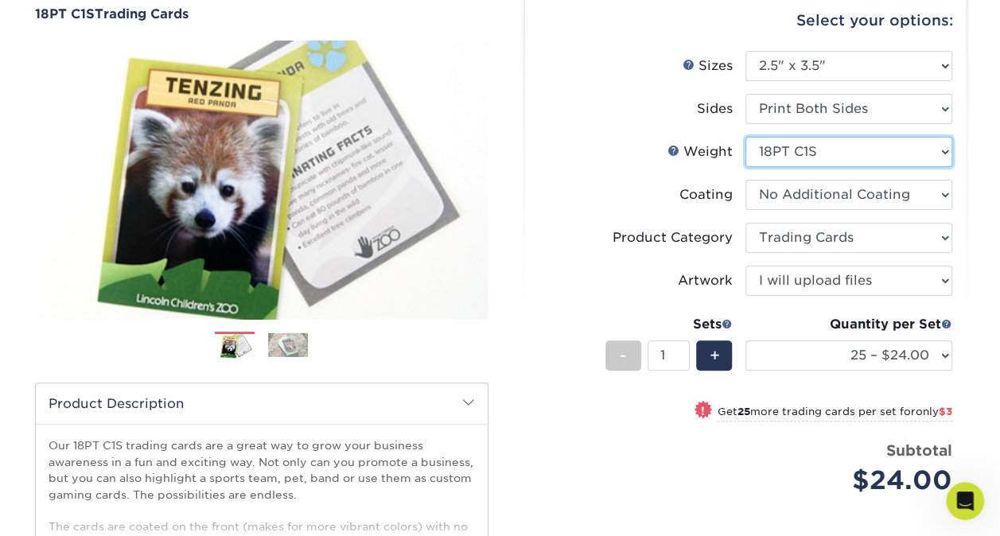
click at [791, 158] on select "Please Select 18PT C1S" at bounding box center [849, 152] width 207 height 30
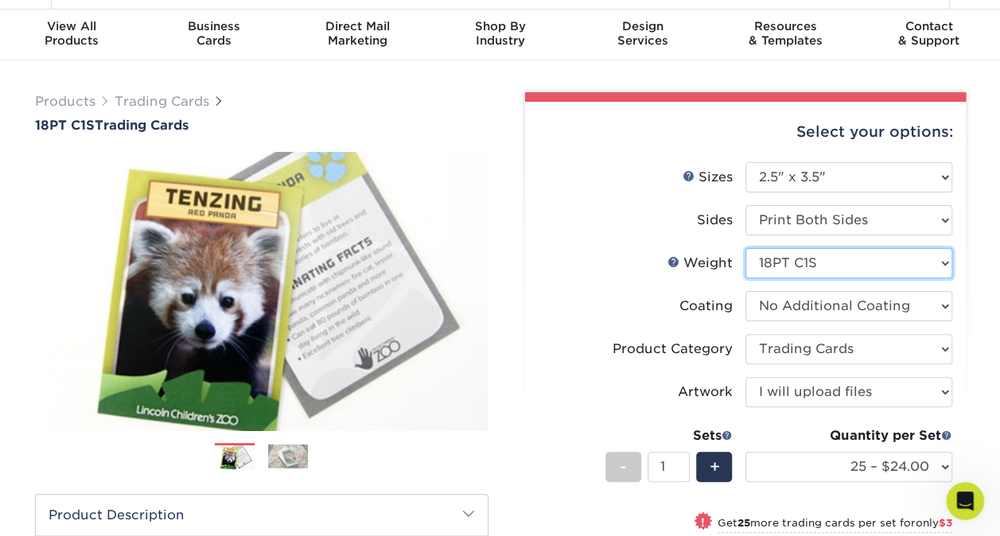
scroll to position [0, 0]
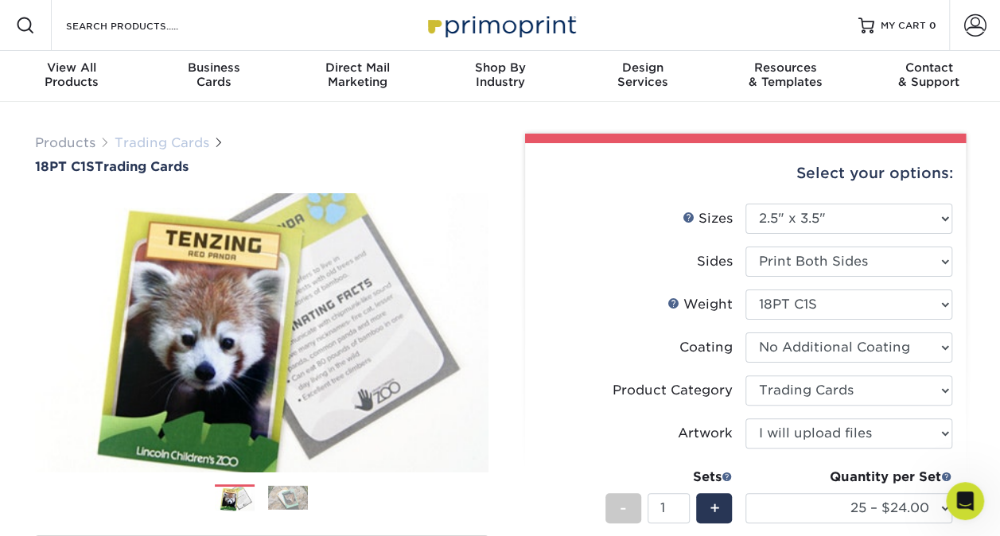
click at [156, 138] on link "Trading Cards" at bounding box center [162, 142] width 95 height 15
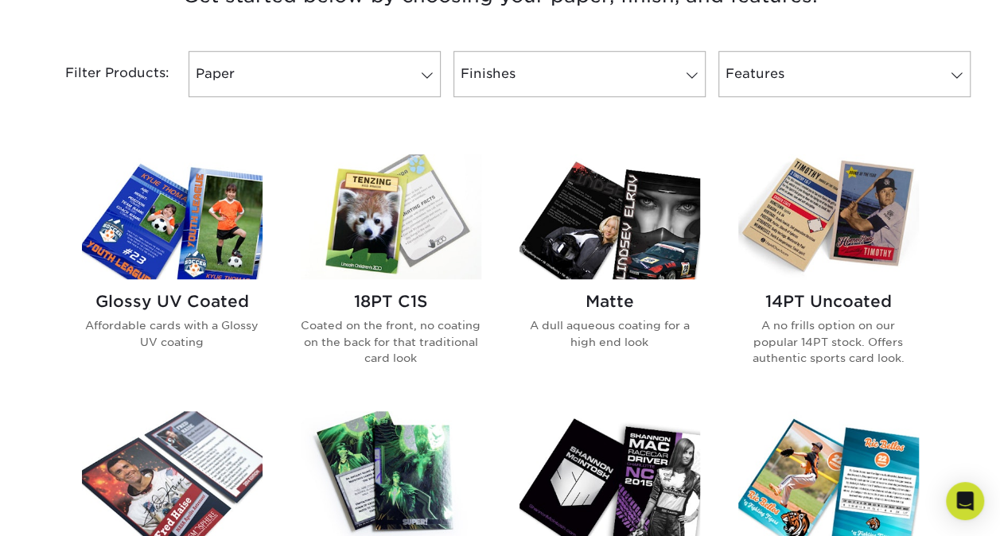
scroll to position [673, 0]
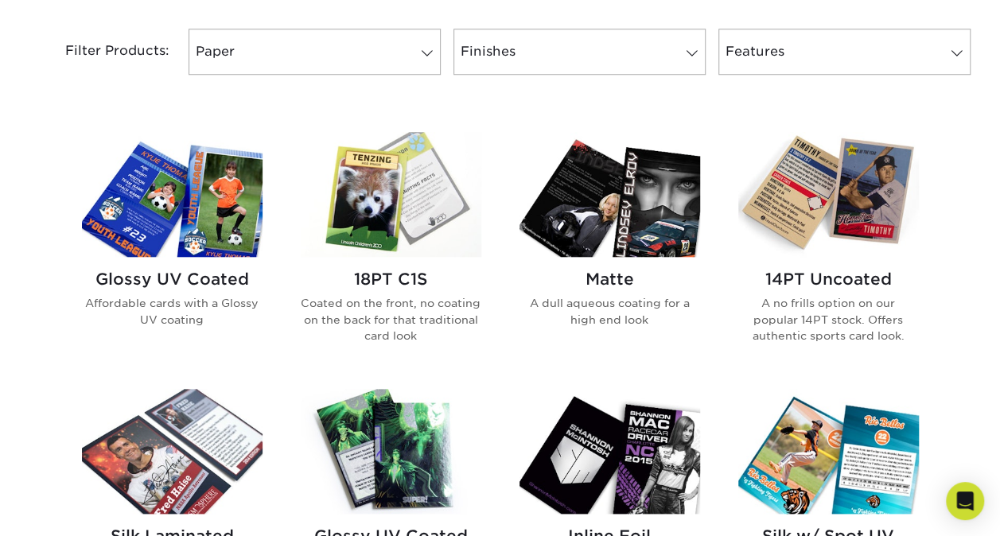
click at [811, 204] on img at bounding box center [829, 194] width 181 height 125
